Goal: Register for event/course

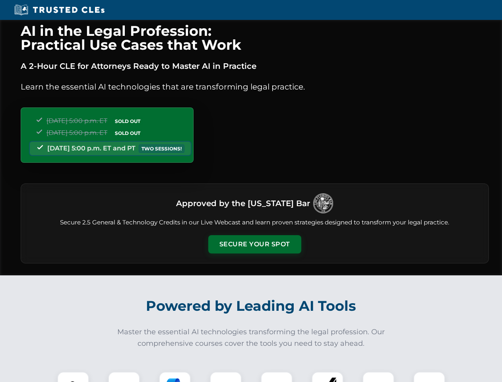
click at [254, 244] on button "Secure Your Spot" at bounding box center [254, 244] width 93 height 18
click at [73, 376] on img at bounding box center [73, 387] width 23 height 23
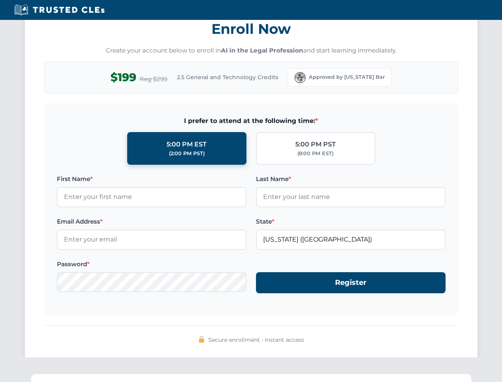
scroll to position [780, 0]
